Goal: Transaction & Acquisition: Subscribe to service/newsletter

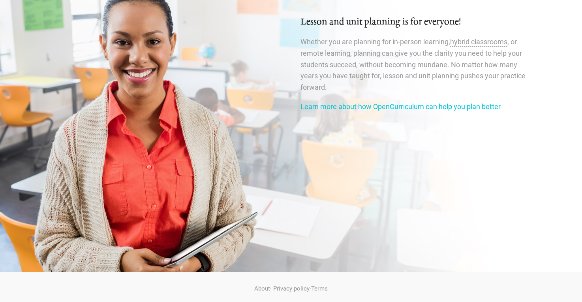
scroll to position [1312, 0]
click at [410, 103] on link "Learn more about how OpenCurriculum can help you plan better" at bounding box center [401, 107] width 200 height 8
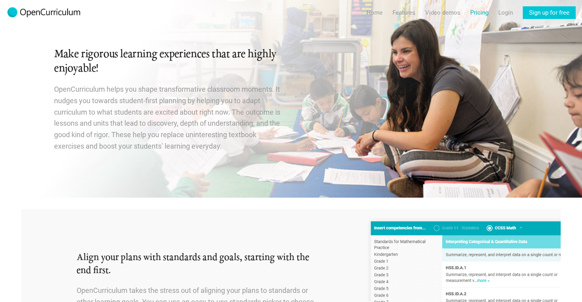
click at [481, 13] on link "Pricing" at bounding box center [479, 12] width 18 height 13
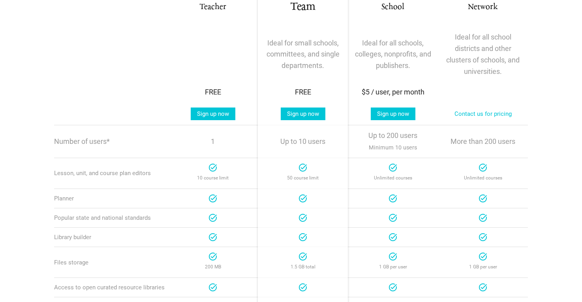
scroll to position [168, 0]
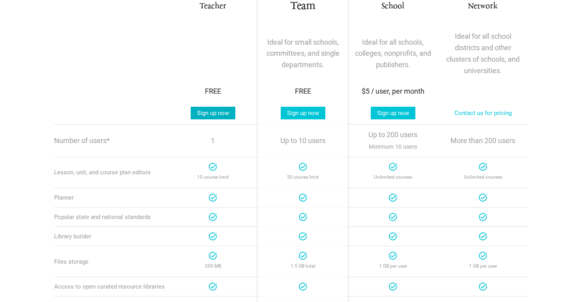
click at [215, 111] on link "Sign up now" at bounding box center [213, 113] width 45 height 13
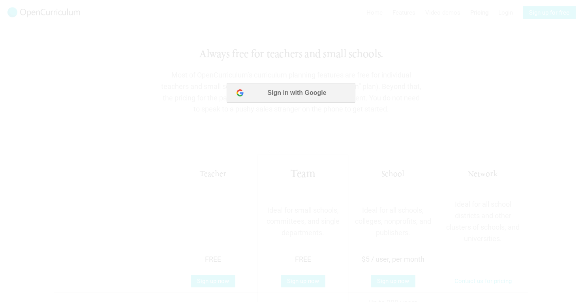
scroll to position [0, 0]
click at [266, 95] on button "Sign in with Google" at bounding box center [291, 93] width 128 height 20
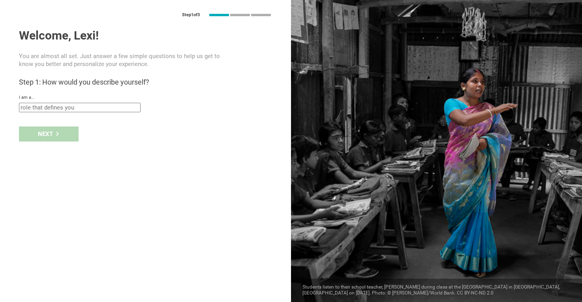
click at [298, 92] on div at bounding box center [436, 151] width 291 height 302
click at [126, 108] on input "text" at bounding box center [80, 107] width 122 height 9
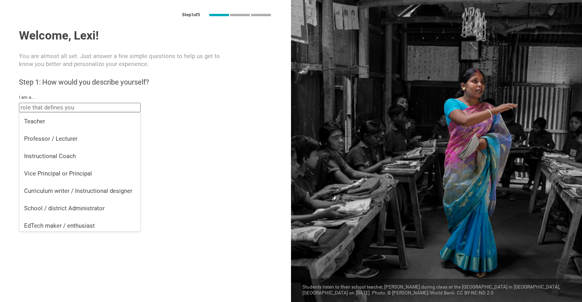
click at [210, 194] on div "Step 1 of 3 Welcome, Lexi! You are almost all set. Just answer a few simple que…" at bounding box center [145, 151] width 291 height 302
click at [52, 105] on input "text" at bounding box center [80, 107] width 122 height 9
click at [16, 165] on div "Step 1 of 3 Welcome, Lexi! You are almost all set. Just answer a few simple que…" at bounding box center [145, 151] width 291 height 302
click at [39, 107] on input "text" at bounding box center [80, 107] width 122 height 9
click at [200, 146] on div "Step 1 of 3 Welcome, Lexi! You are almost all set. Just answer a few simple que…" at bounding box center [145, 151] width 291 height 302
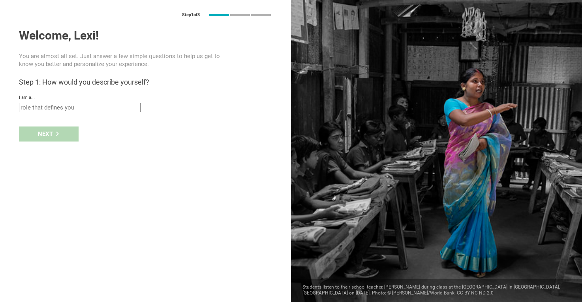
click at [71, 111] on input "text" at bounding box center [80, 107] width 122 height 9
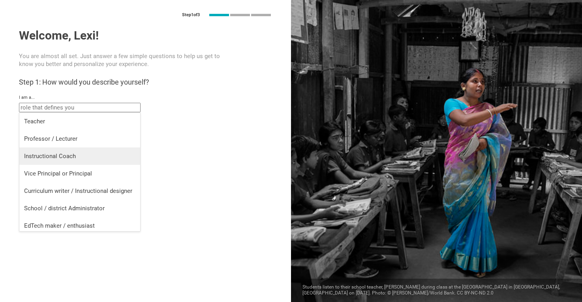
click at [26, 156] on div "Instructional Coach" at bounding box center [79, 156] width 111 height 8
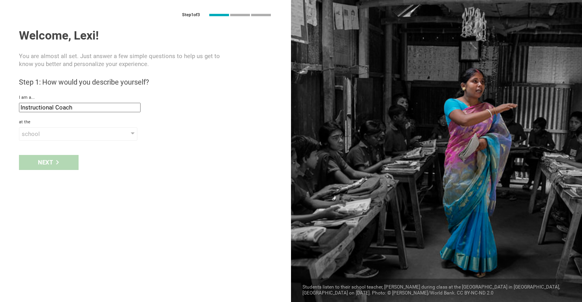
click at [46, 107] on input "Instructional Coach" at bounding box center [80, 107] width 122 height 9
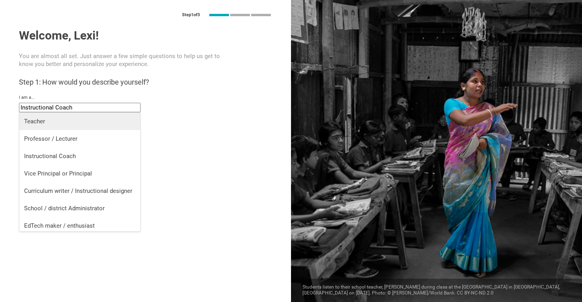
click at [40, 122] on div "Teacher" at bounding box center [79, 121] width 111 height 8
type input "Teacher"
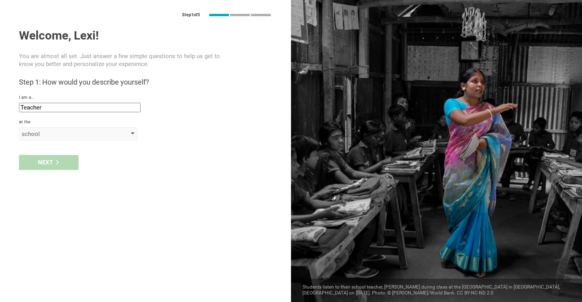
click at [38, 132] on div "school" at bounding box center [67, 134] width 90 height 8
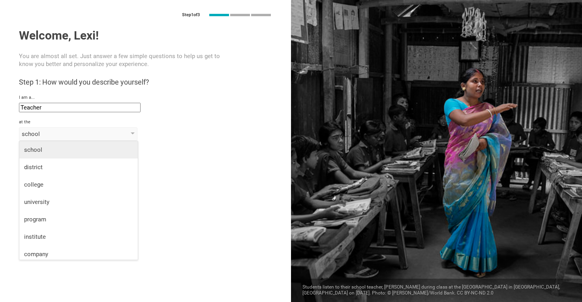
click at [36, 150] on div "school" at bounding box center [78, 150] width 109 height 8
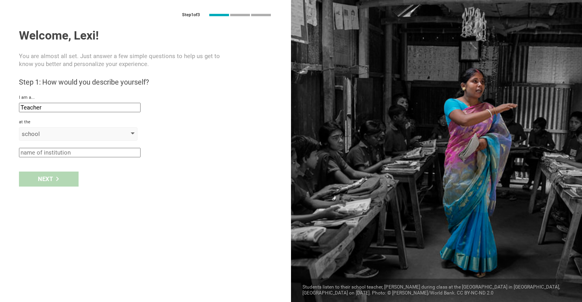
click at [132, 132] on div "school" at bounding box center [78, 133] width 118 height 13
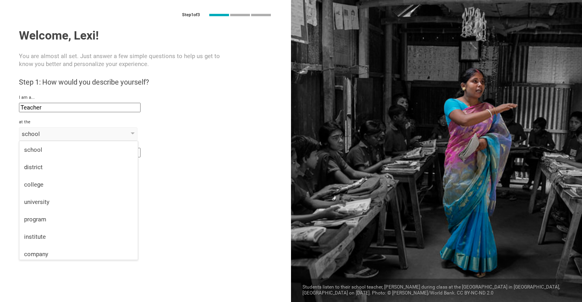
click at [164, 132] on div "school school district college university program institute company organization" at bounding box center [145, 133] width 253 height 13
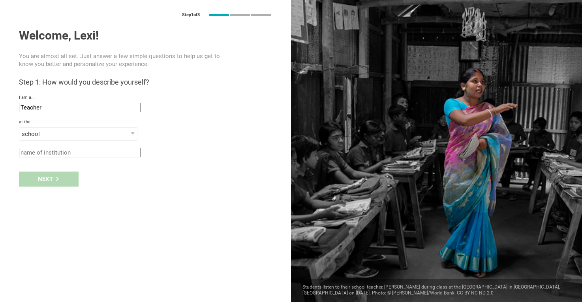
click at [61, 152] on input "text" at bounding box center [80, 152] width 122 height 9
type input "The Children's School"
click at [42, 180] on div "Next" at bounding box center [49, 178] width 60 height 15
type input "[GEOGRAPHIC_DATA], [US_STATE]"
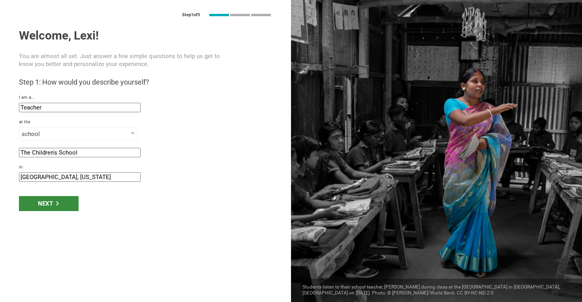
click at [49, 205] on div "Next" at bounding box center [49, 203] width 60 height 15
click at [52, 204] on div "Next" at bounding box center [49, 203] width 60 height 15
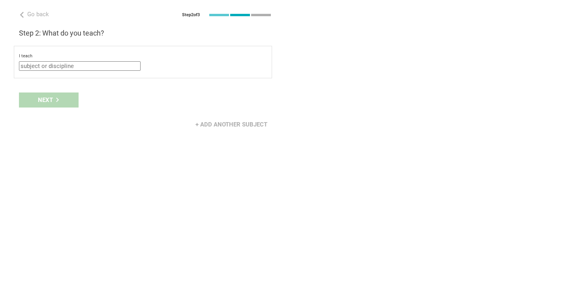
click at [77, 66] on input "text" at bounding box center [80, 65] width 122 height 9
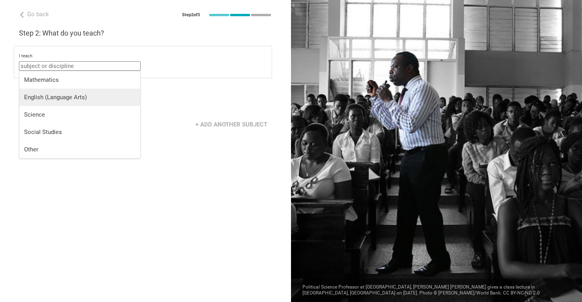
click at [61, 99] on div "English (Language Arts)" at bounding box center [79, 97] width 111 height 8
type input "English (Language Arts)"
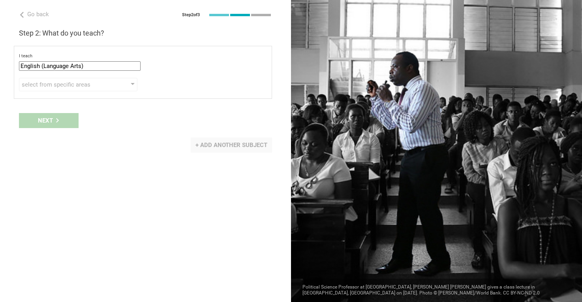
click at [206, 146] on div "+ Add another subject" at bounding box center [231, 144] width 81 height 15
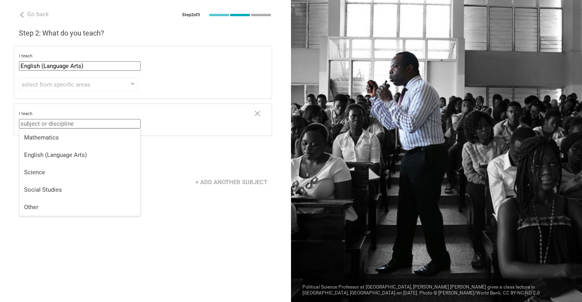
click at [115, 121] on input "text" at bounding box center [80, 123] width 122 height 9
click at [59, 139] on div "Mathematics" at bounding box center [79, 138] width 111 height 8
type input "Mathematics"
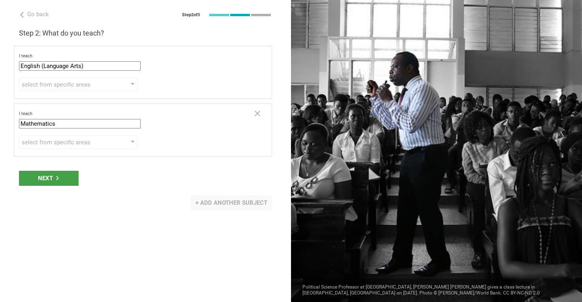
click at [208, 200] on div "+ Add another subject" at bounding box center [231, 202] width 81 height 15
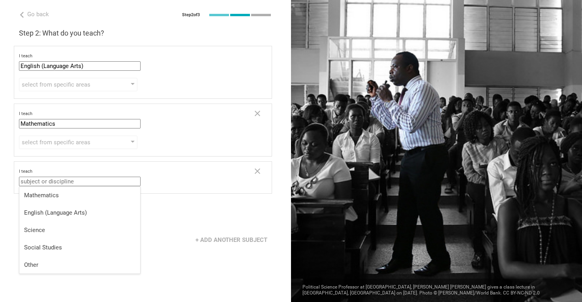
click at [113, 181] on input "text" at bounding box center [80, 181] width 122 height 9
click at [57, 246] on div "Social Studies" at bounding box center [79, 247] width 111 height 8
type input "Social Studies"
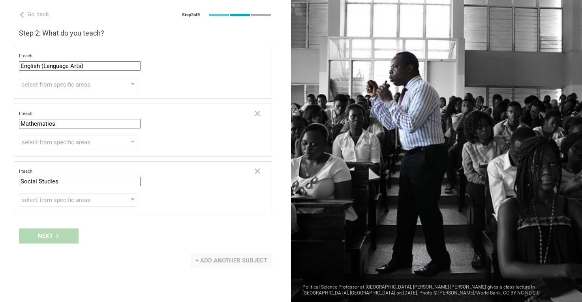
click at [204, 259] on div "+ Add another subject" at bounding box center [231, 260] width 81 height 15
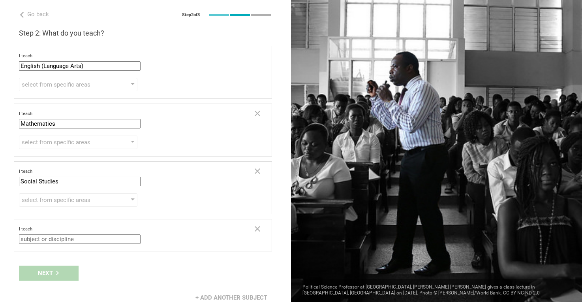
click at [58, 240] on input "text" at bounding box center [80, 238] width 122 height 9
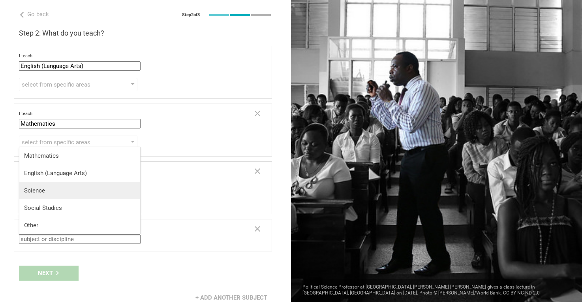
click at [36, 191] on div "Science" at bounding box center [79, 190] width 111 height 8
type input "Science"
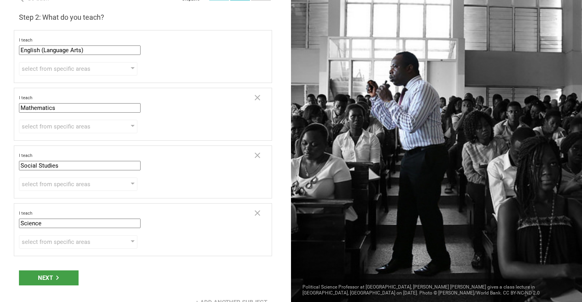
scroll to position [15, 0]
click at [57, 276] on icon at bounding box center [57, 278] width 4 height 4
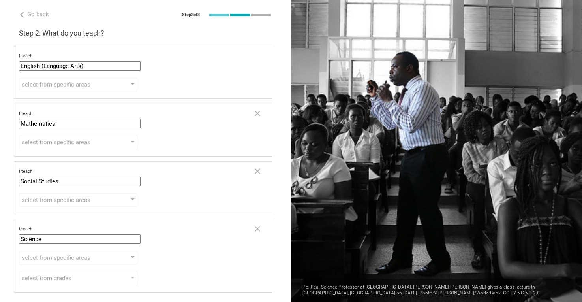
scroll to position [0, 0]
click at [132, 83] on div at bounding box center [133, 84] width 4 height 3
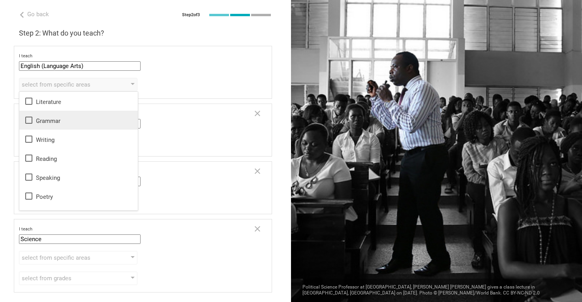
click at [28, 119] on icon at bounding box center [28, 119] width 9 height 9
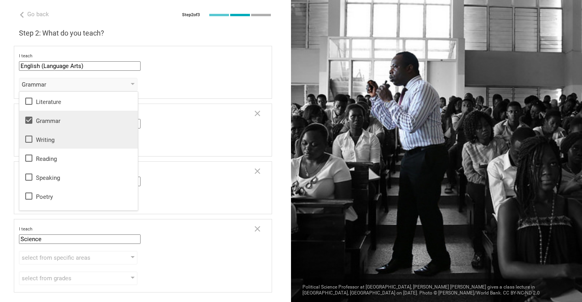
click at [31, 140] on icon at bounding box center [28, 138] width 9 height 9
click at [31, 159] on icon at bounding box center [28, 157] width 9 height 9
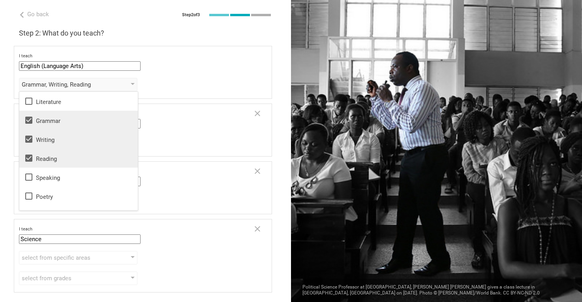
click at [186, 117] on div "I teach Mathematics Mathematics English (Language Arts) Science Social Studies …" at bounding box center [133, 119] width 229 height 17
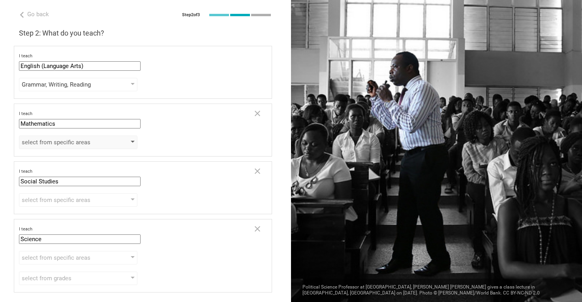
click at [117, 145] on div "select from specific areas" at bounding box center [78, 141] width 118 height 13
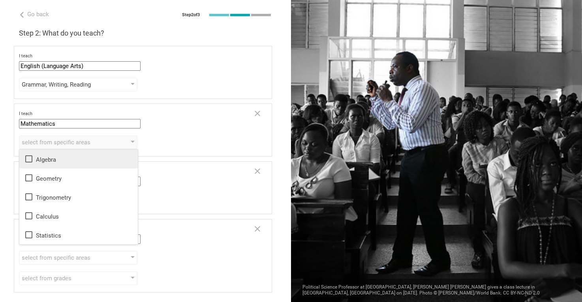
click at [26, 158] on icon at bounding box center [28, 158] width 7 height 7
click at [177, 160] on div "Step 2: What do you teach? I teach English (Language Arts) Mathematics English …" at bounding box center [145, 160] width 253 height 264
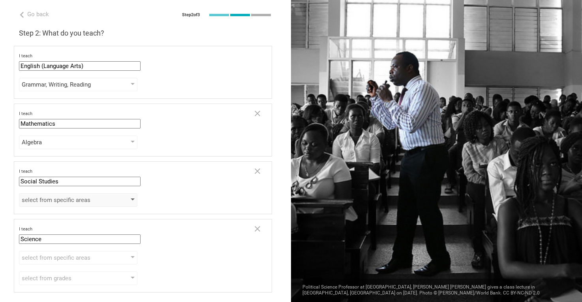
click at [126, 201] on div "select from specific areas" at bounding box center [78, 199] width 118 height 13
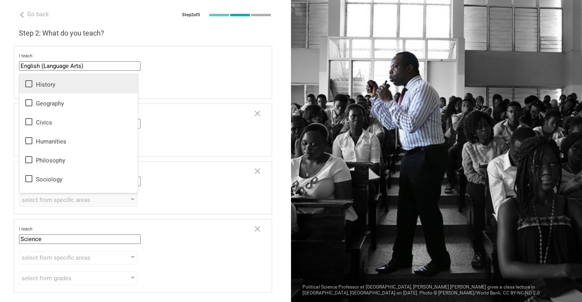
click at [29, 87] on icon at bounding box center [28, 83] width 7 height 7
click at [175, 218] on div "Step 2: What do you teach? I teach English (Language Arts) Mathematics English …" at bounding box center [145, 160] width 253 height 264
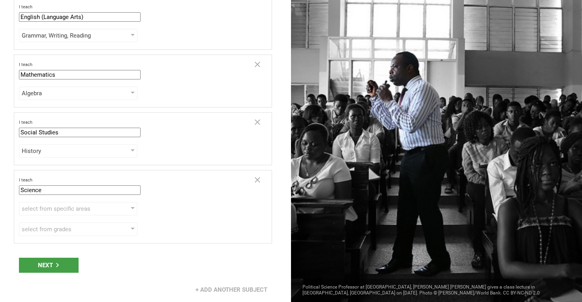
scroll to position [49, 0]
click at [127, 207] on div "select from specific areas" at bounding box center [78, 208] width 118 height 13
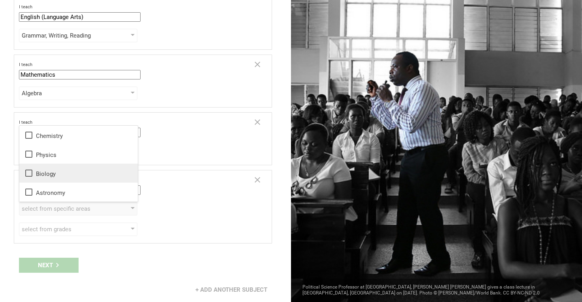
click at [31, 175] on icon at bounding box center [28, 172] width 9 height 9
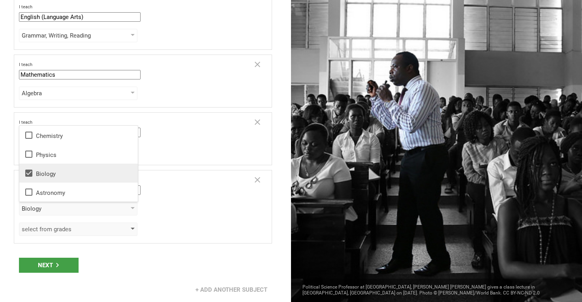
click at [131, 231] on div "select from grades" at bounding box center [78, 228] width 118 height 13
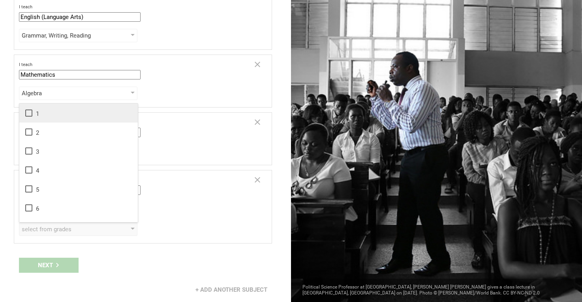
click at [30, 116] on icon at bounding box center [28, 112] width 7 height 7
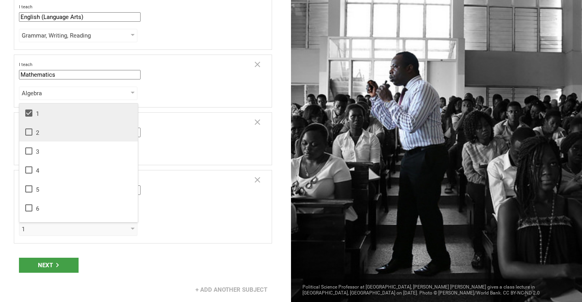
click at [31, 134] on icon at bounding box center [28, 131] width 9 height 9
click at [58, 266] on icon at bounding box center [57, 265] width 4 height 4
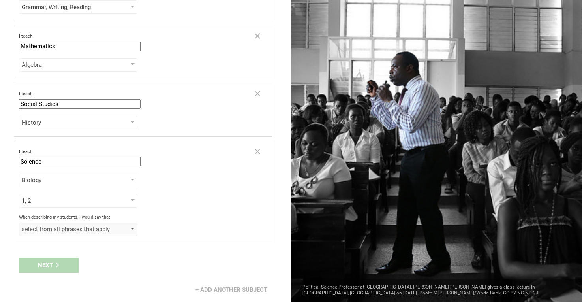
scroll to position [77, 0]
click at [126, 233] on div "select from all phrases that apply" at bounding box center [78, 228] width 118 height 13
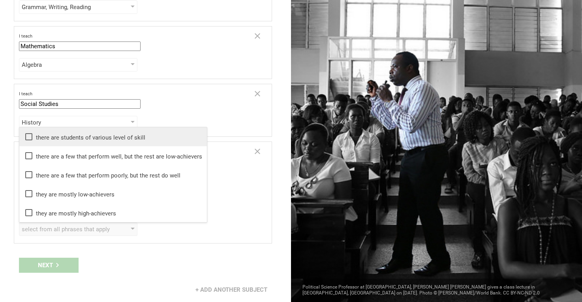
click at [114, 139] on div "there are students of various level of skill" at bounding box center [113, 136] width 178 height 9
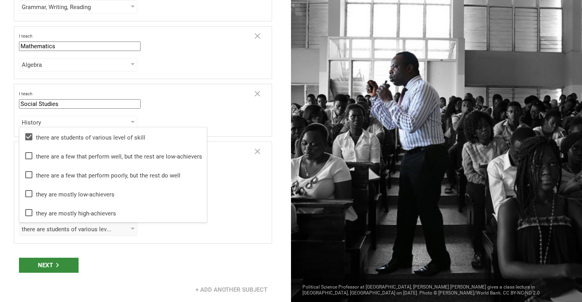
click at [62, 263] on div "Next" at bounding box center [49, 265] width 60 height 15
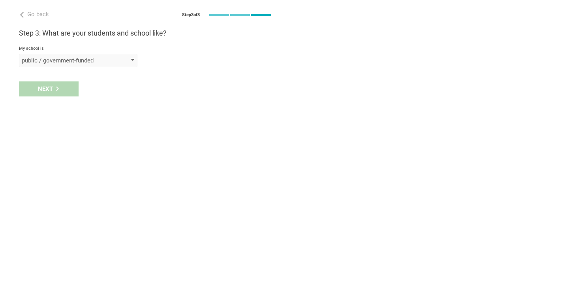
click at [124, 63] on div "public / government-funded" at bounding box center [78, 60] width 118 height 13
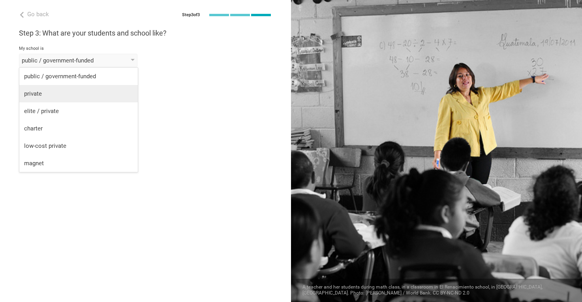
click at [45, 97] on div "private" at bounding box center [78, 94] width 109 height 8
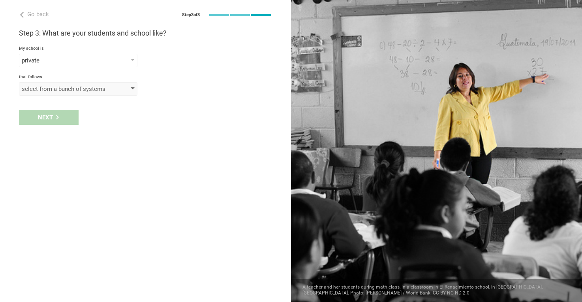
click at [134, 87] on div "select from a bunch of systems" at bounding box center [78, 88] width 118 height 13
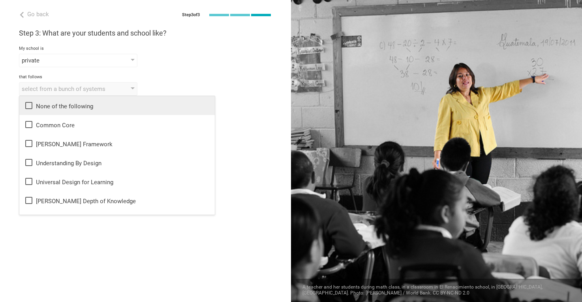
click at [28, 105] on icon at bounding box center [28, 105] width 9 height 9
click at [252, 152] on div "Go back Step 3 of 3 Welcome, Lexi! You are almost all set. Just answer a few si…" at bounding box center [145, 151] width 291 height 302
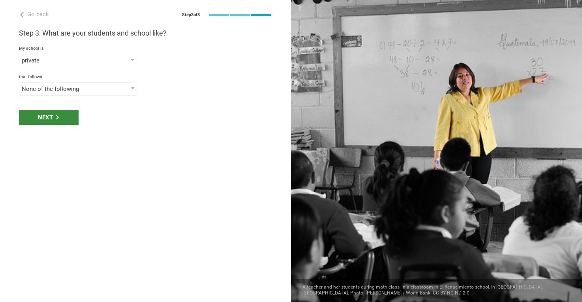
click at [67, 115] on div "Next" at bounding box center [49, 117] width 60 height 15
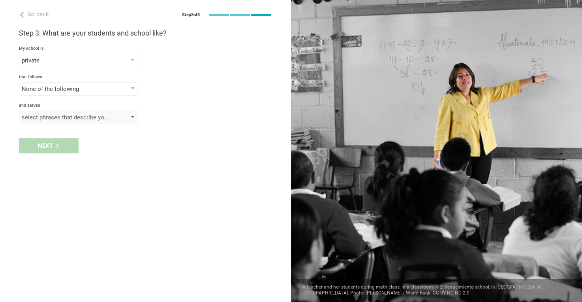
click at [126, 119] on div "select phrases that describe your student population" at bounding box center [78, 117] width 118 height 13
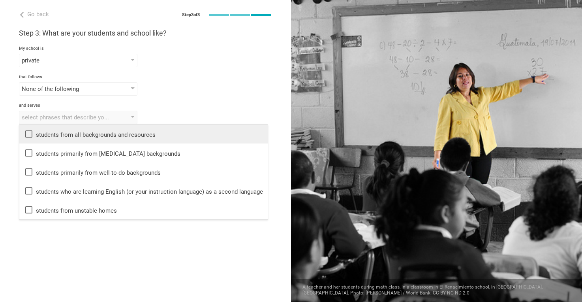
click at [114, 135] on div "students from all backgrounds and resources" at bounding box center [143, 133] width 239 height 9
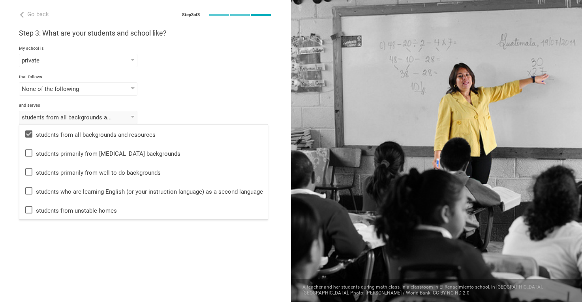
click at [103, 245] on div "Go back Step 3 of 3 Welcome, Lexi! You are almost all set. Just answer a few si…" at bounding box center [145, 151] width 291 height 302
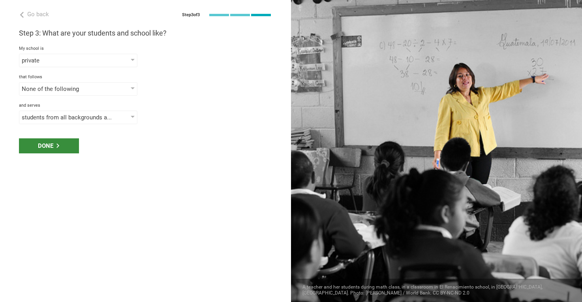
click at [58, 145] on icon at bounding box center [57, 145] width 3 height 4
